Goal: Complete application form

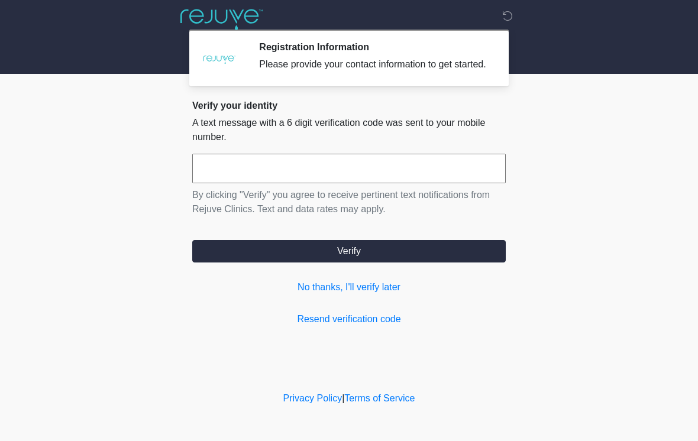
click at [351, 183] on input "text" at bounding box center [349, 169] width 314 height 30
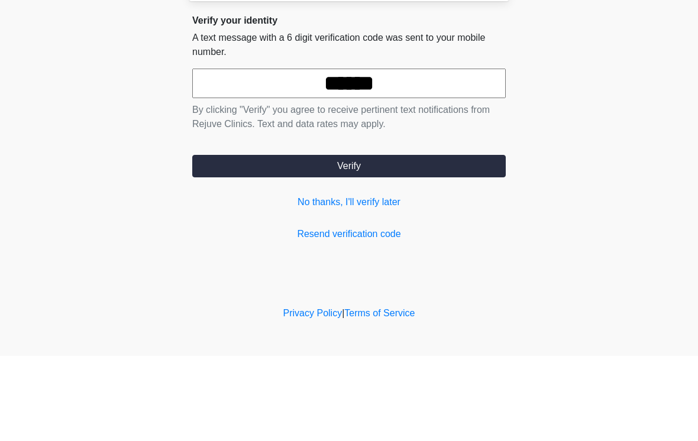
type input "******"
click at [455, 240] on button "Verify" at bounding box center [349, 251] width 314 height 22
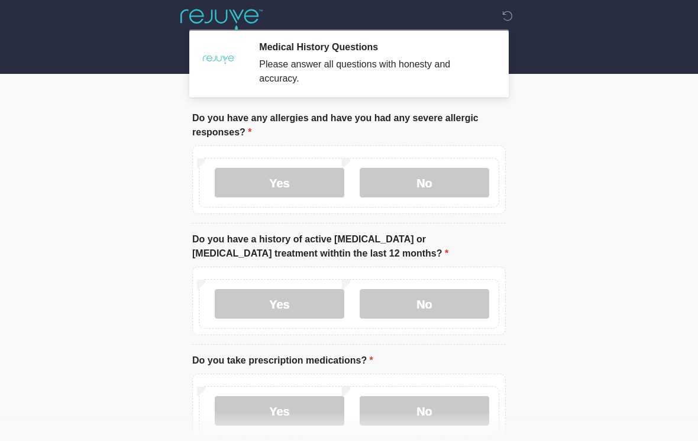
click at [311, 184] on label "Yes" at bounding box center [280, 183] width 130 height 30
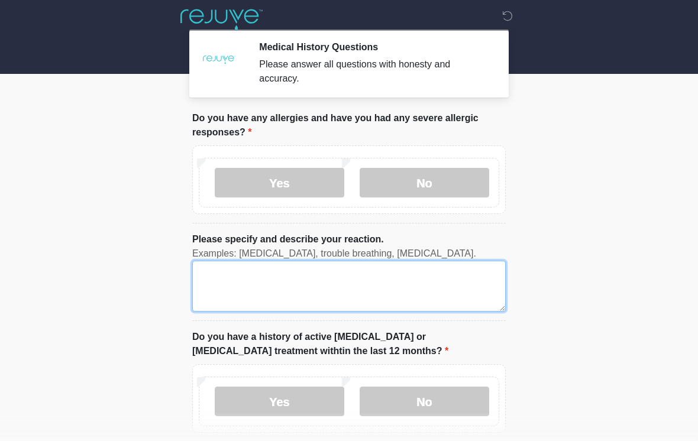
click at [437, 286] on textarea "Please specify and describe your reaction." at bounding box center [349, 286] width 314 height 51
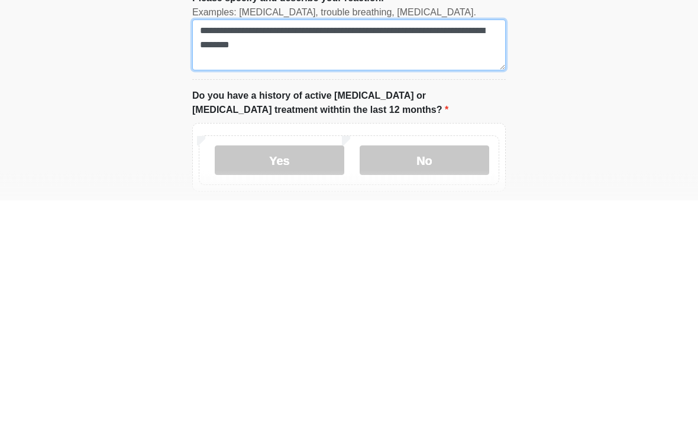
type textarea "**********"
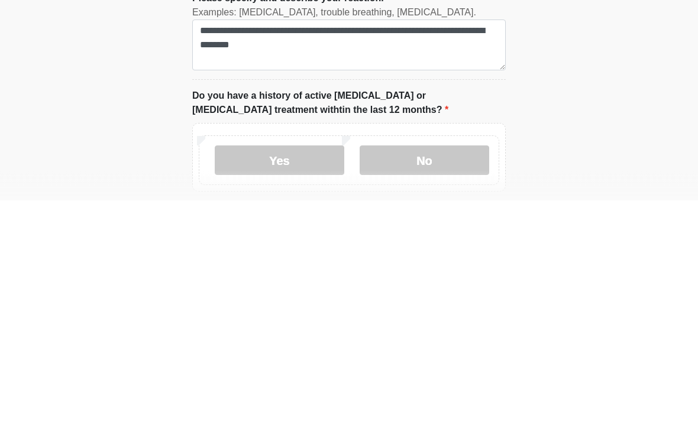
click at [460, 387] on label "No" at bounding box center [425, 402] width 130 height 30
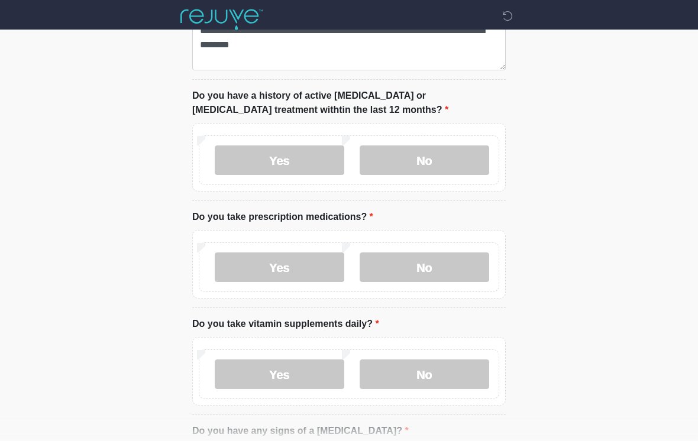
click at [299, 269] on label "Yes" at bounding box center [280, 268] width 130 height 30
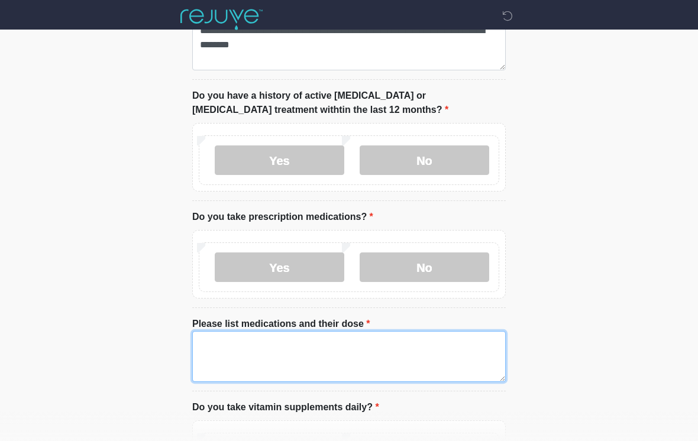
click at [390, 353] on textarea "Please list medications and their dose" at bounding box center [349, 356] width 314 height 51
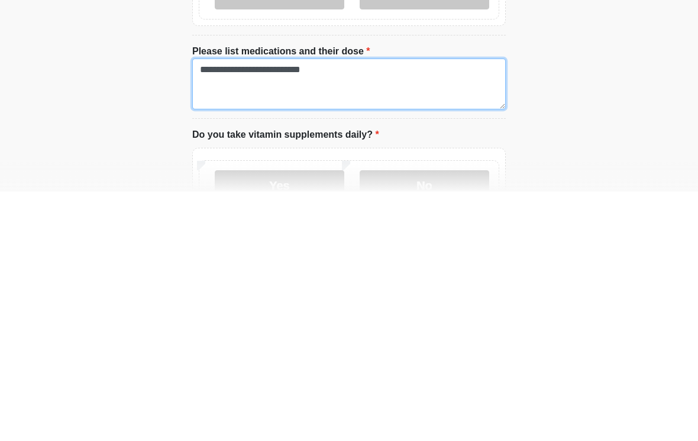
scroll to position [272, 0]
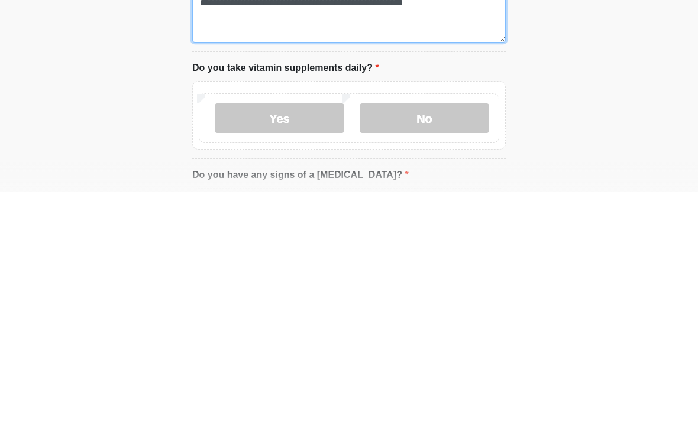
type textarea "**********"
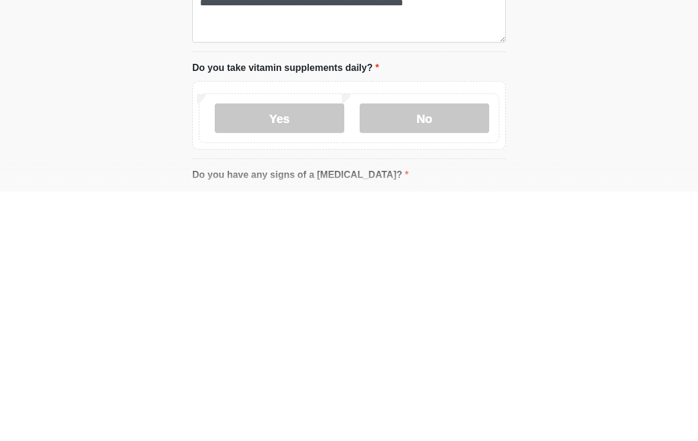
click at [296, 353] on label "Yes" at bounding box center [280, 368] width 130 height 30
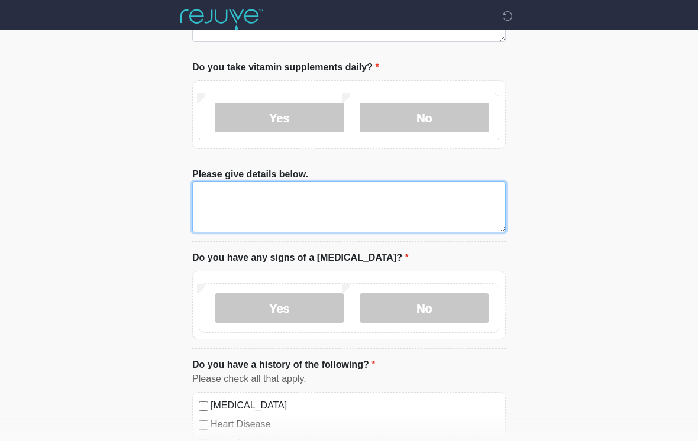
click at [382, 204] on textarea "Please give details below." at bounding box center [349, 207] width 314 height 51
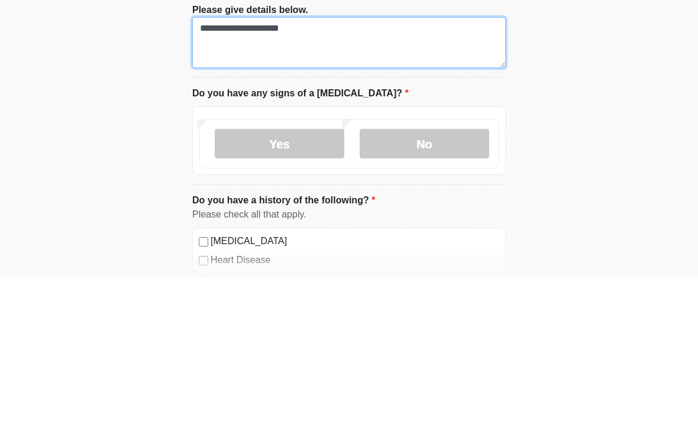
type textarea "**********"
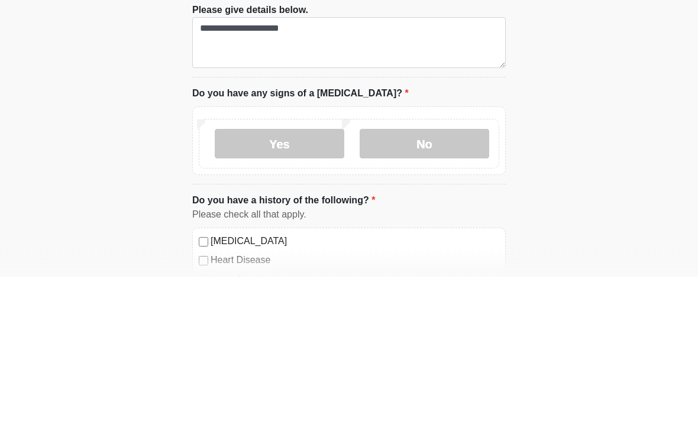
click at [438, 294] on label "No" at bounding box center [425, 309] width 130 height 30
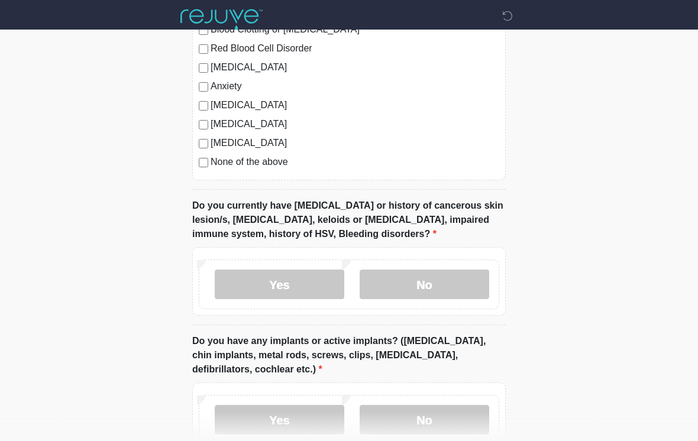
scroll to position [1035, 0]
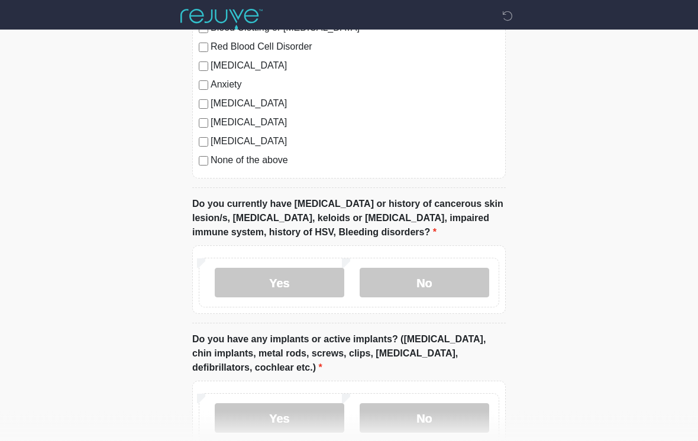
click at [449, 279] on label "No" at bounding box center [425, 284] width 130 height 30
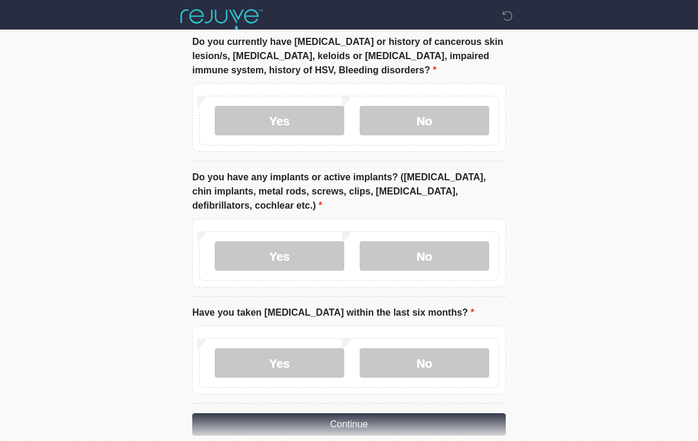
scroll to position [1198, 0]
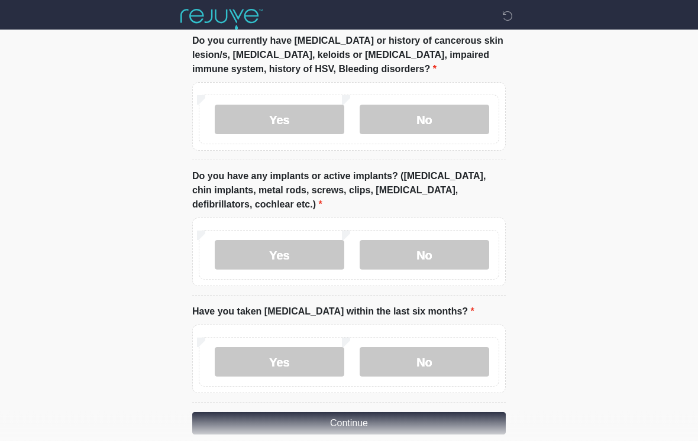
click at [453, 250] on label "No" at bounding box center [425, 256] width 130 height 30
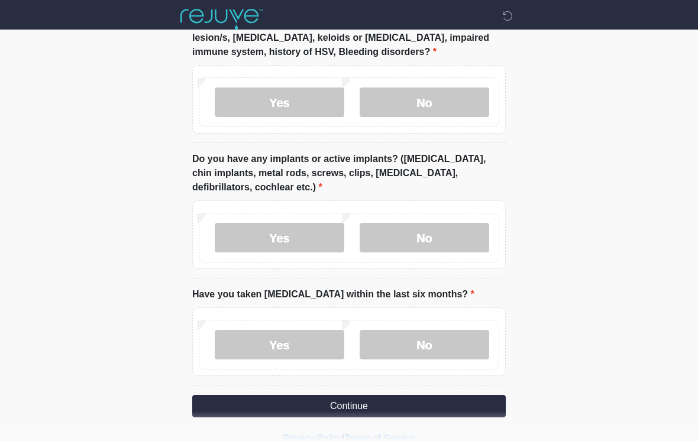
scroll to position [1234, 0]
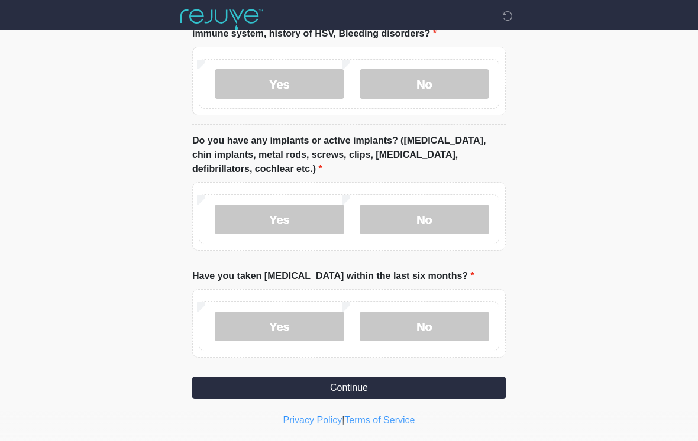
click at [450, 324] on label "No" at bounding box center [425, 327] width 130 height 30
click at [426, 385] on button "Continue" at bounding box center [349, 388] width 314 height 22
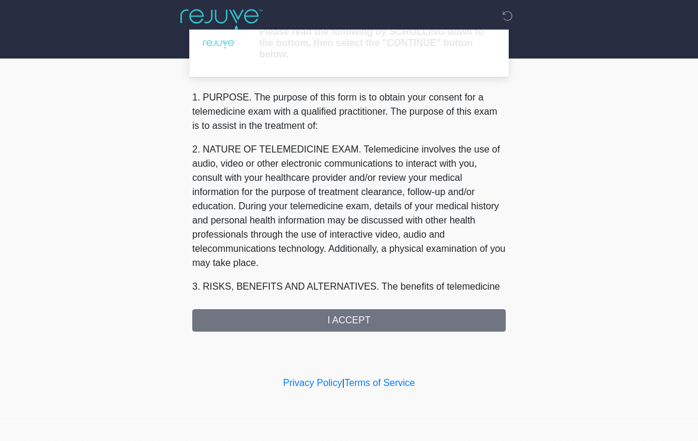
scroll to position [0, 0]
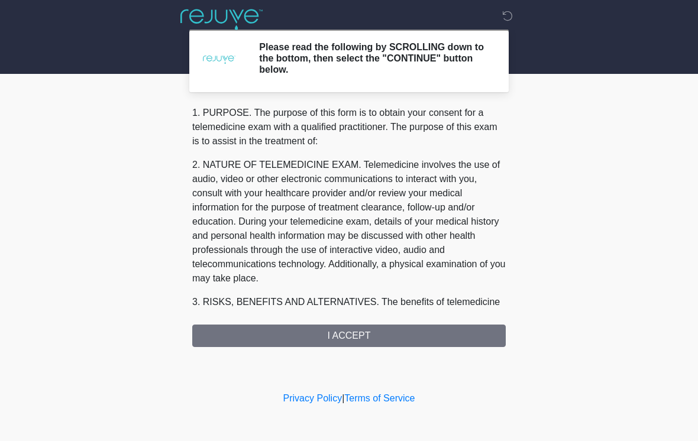
click at [455, 332] on div "1. PURPOSE. The purpose of this form is to obtain your consent for a telemedici…" at bounding box center [349, 226] width 314 height 241
click at [361, 334] on div "1. PURPOSE. The purpose of this form is to obtain your consent for a telemedici…" at bounding box center [349, 226] width 314 height 241
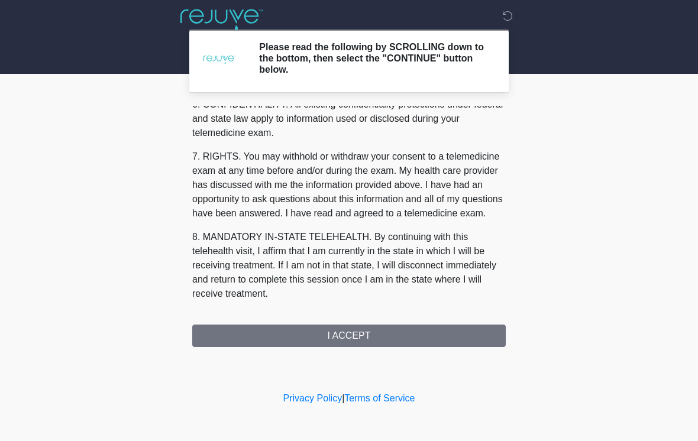
click at [382, 341] on div "1. PURPOSE. The purpose of this form is to obtain your consent for a telemedici…" at bounding box center [349, 226] width 314 height 241
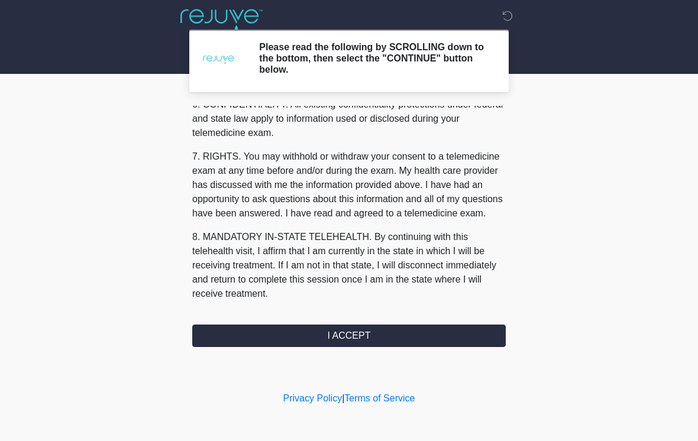
scroll to position [481, 0]
click at [423, 334] on button "I ACCEPT" at bounding box center [349, 336] width 314 height 22
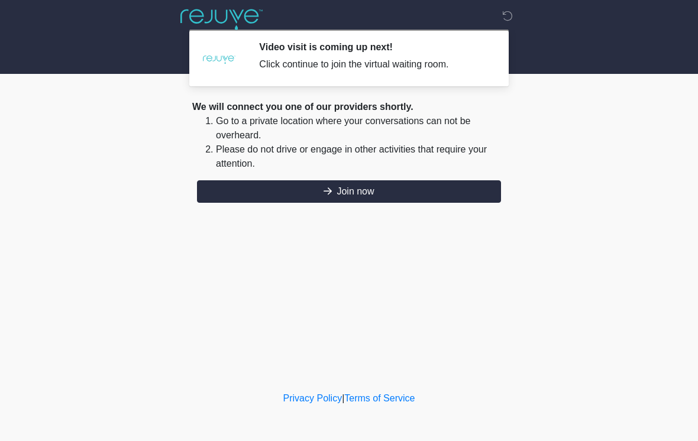
click at [298, 189] on button "Join now" at bounding box center [349, 191] width 304 height 22
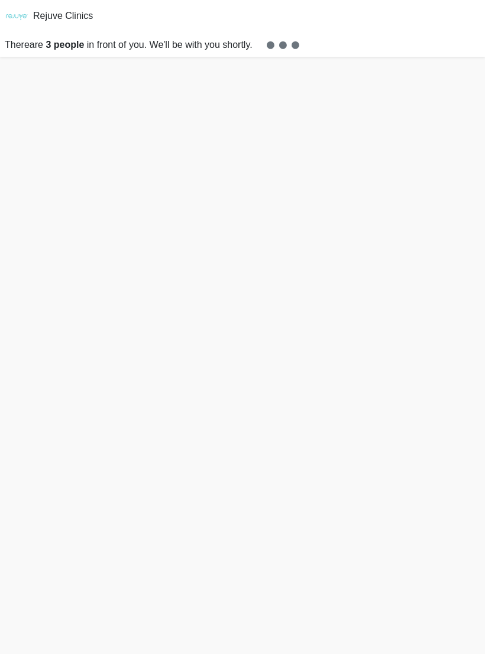
scroll to position [4, 0]
